Goal: Task Accomplishment & Management: Manage account settings

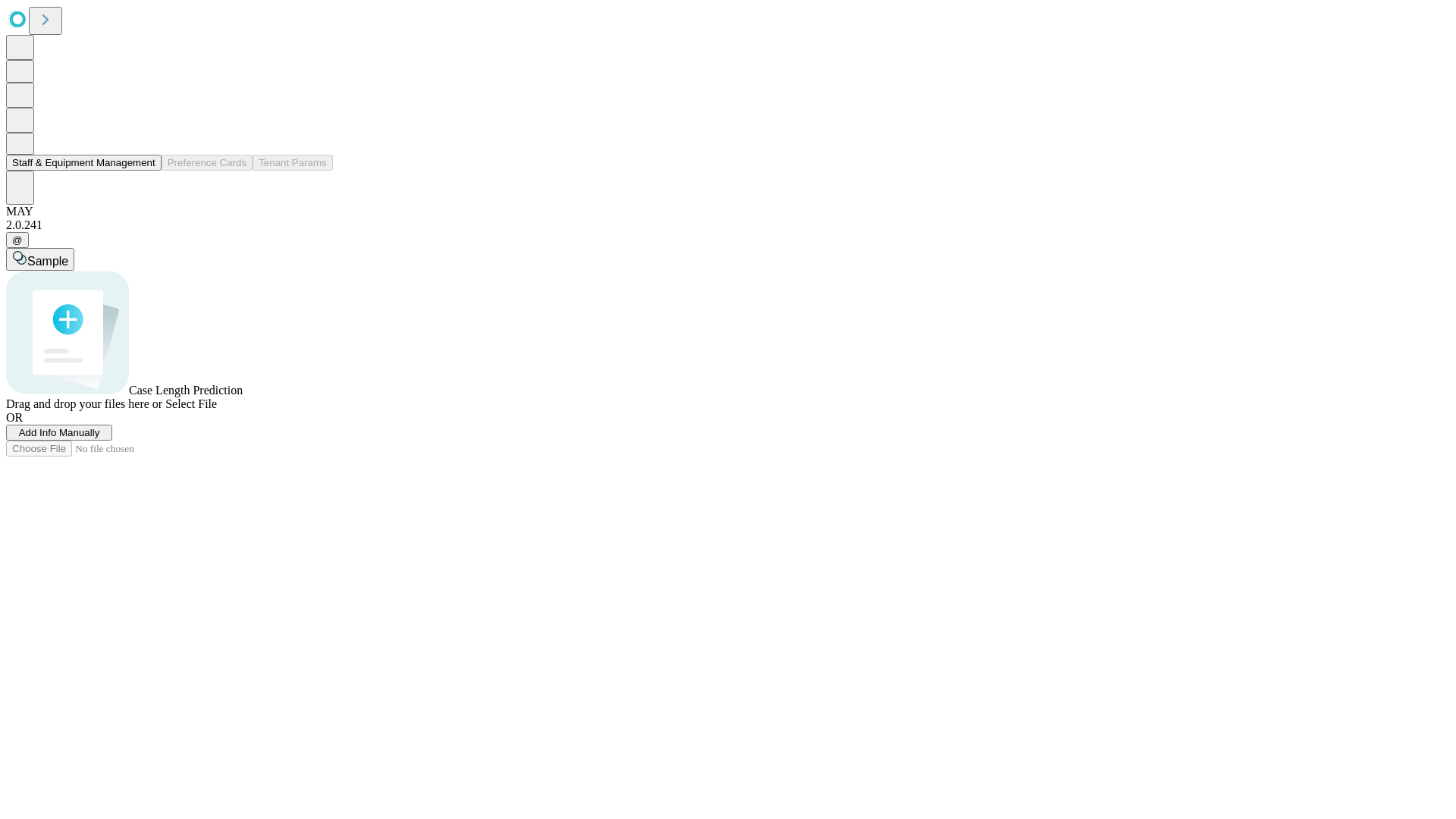
click at [145, 170] on button "Staff & Equipment Management" at bounding box center [83, 162] width 156 height 15
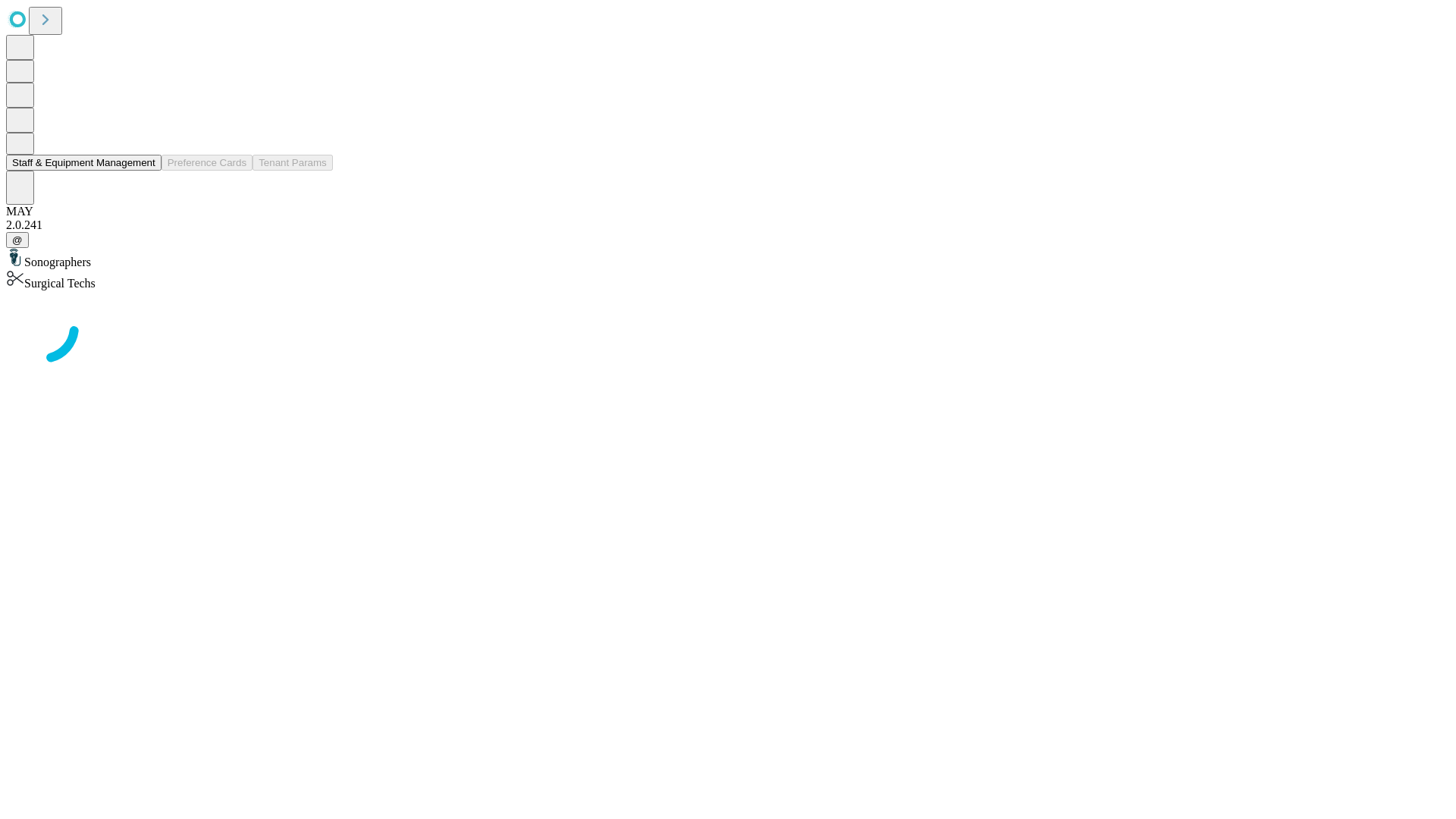
click at [145, 170] on button "Staff & Equipment Management" at bounding box center [83, 162] width 156 height 15
